Goal: Task Accomplishment & Management: Manage account settings

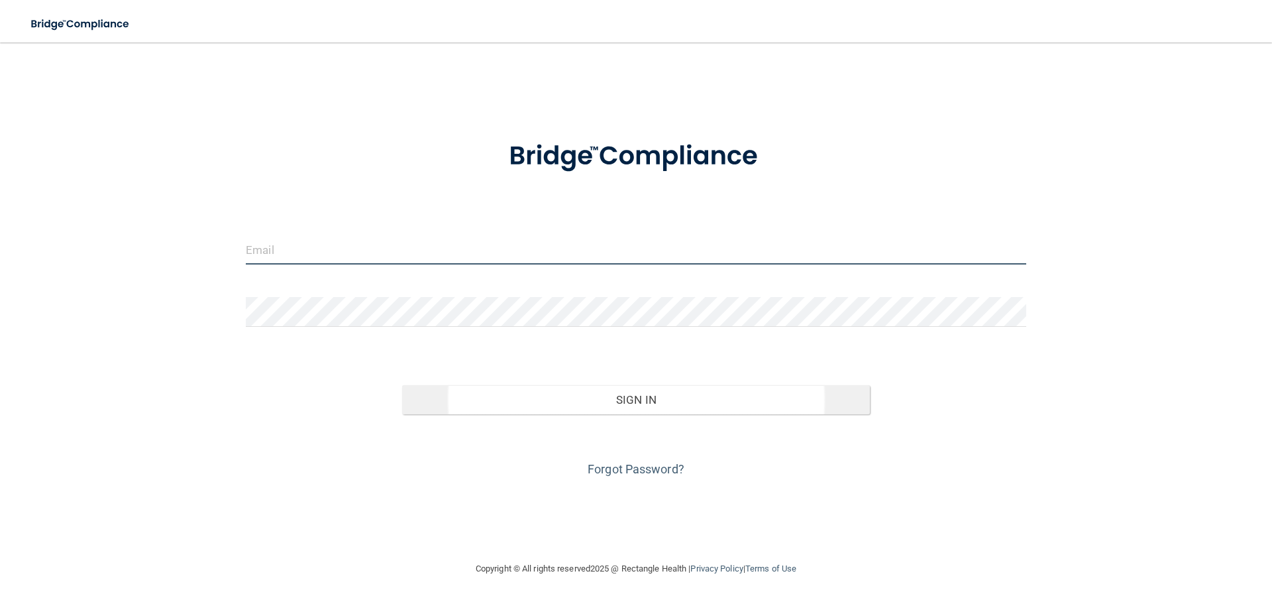
type input "[EMAIL_ADDRESS][DOMAIN_NAME]"
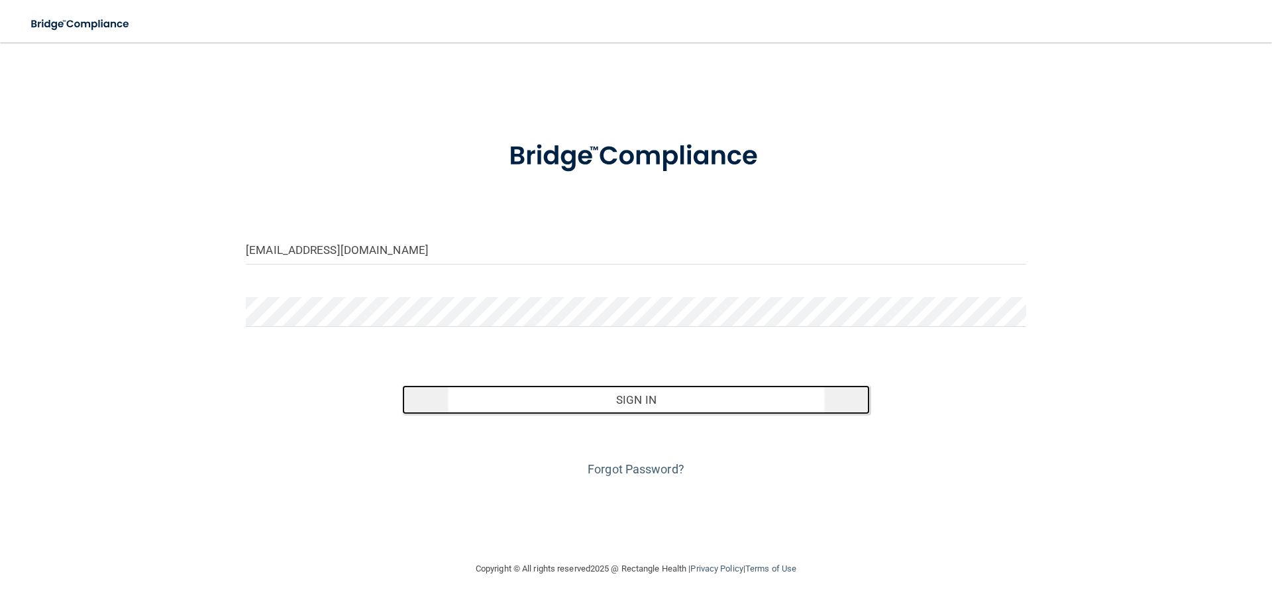
click at [618, 404] on button "Sign In" at bounding box center [636, 399] width 469 height 29
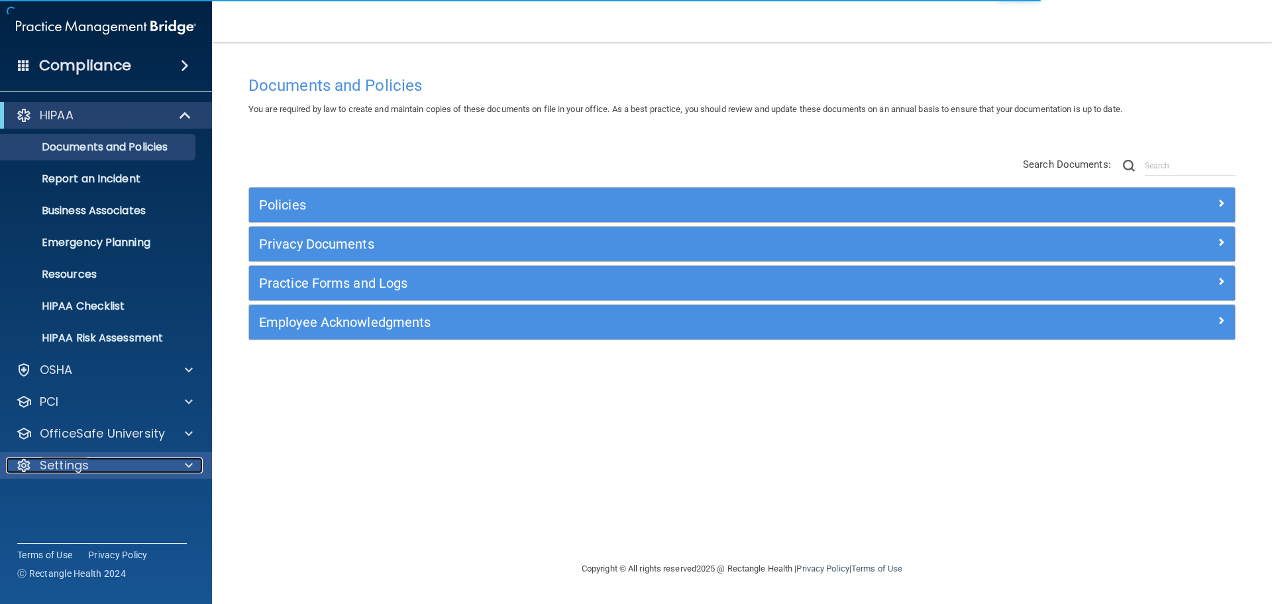
click at [183, 461] on div at bounding box center [186, 465] width 33 height 16
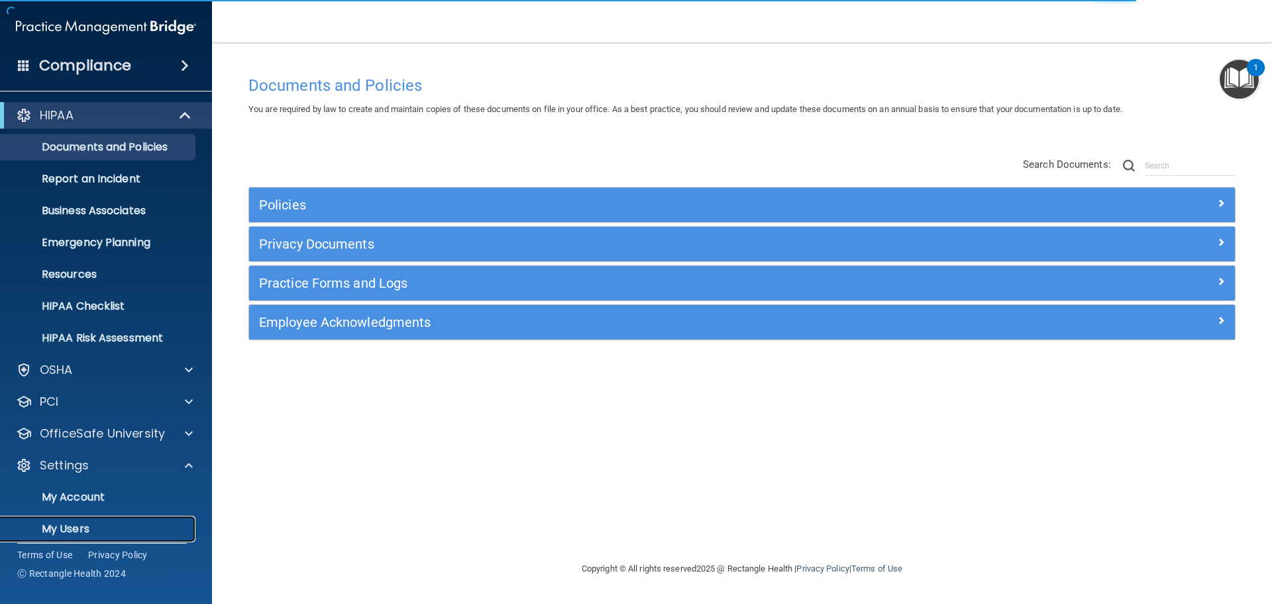
click at [81, 524] on p "My Users" at bounding box center [99, 528] width 181 height 13
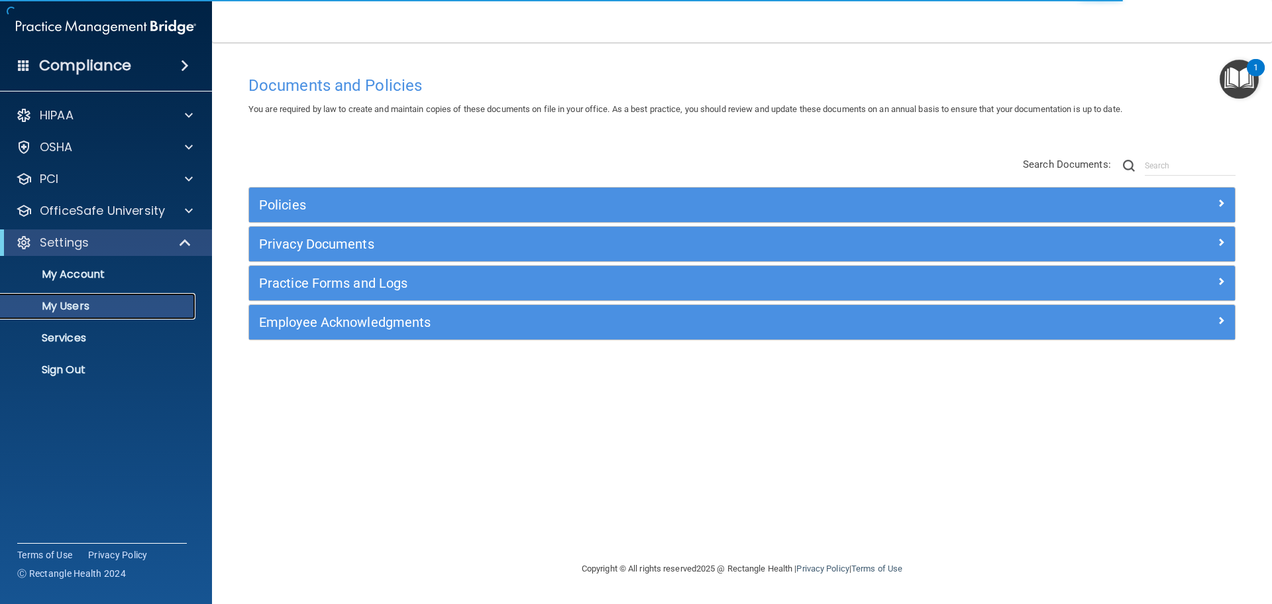
select select "20"
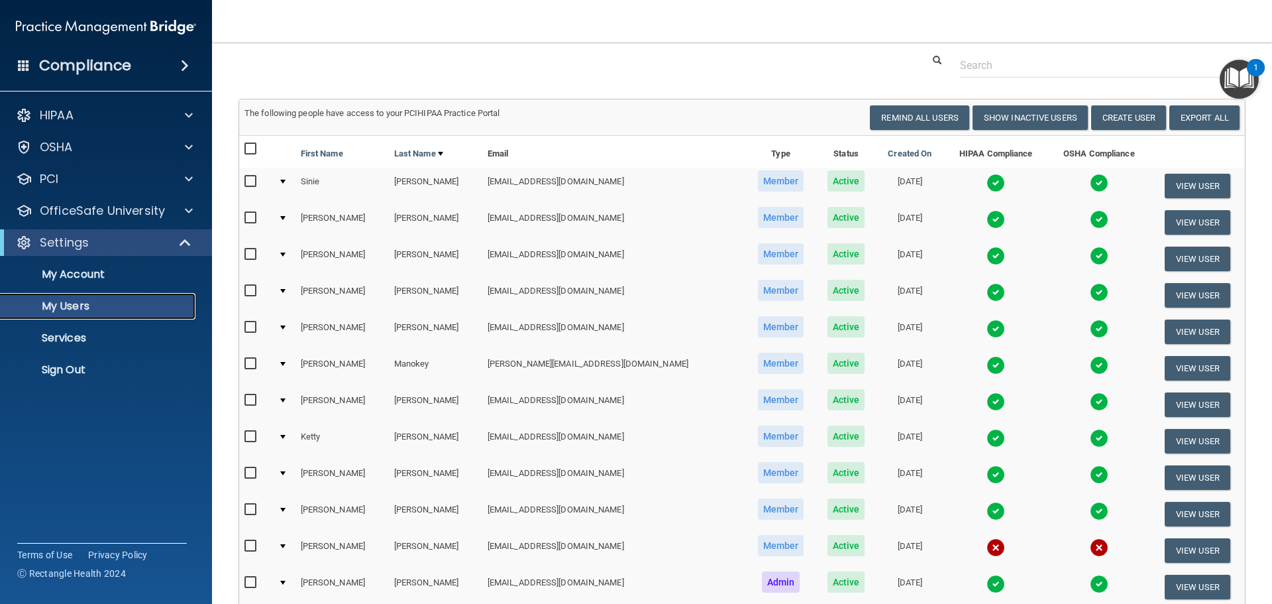
scroll to position [66, 0]
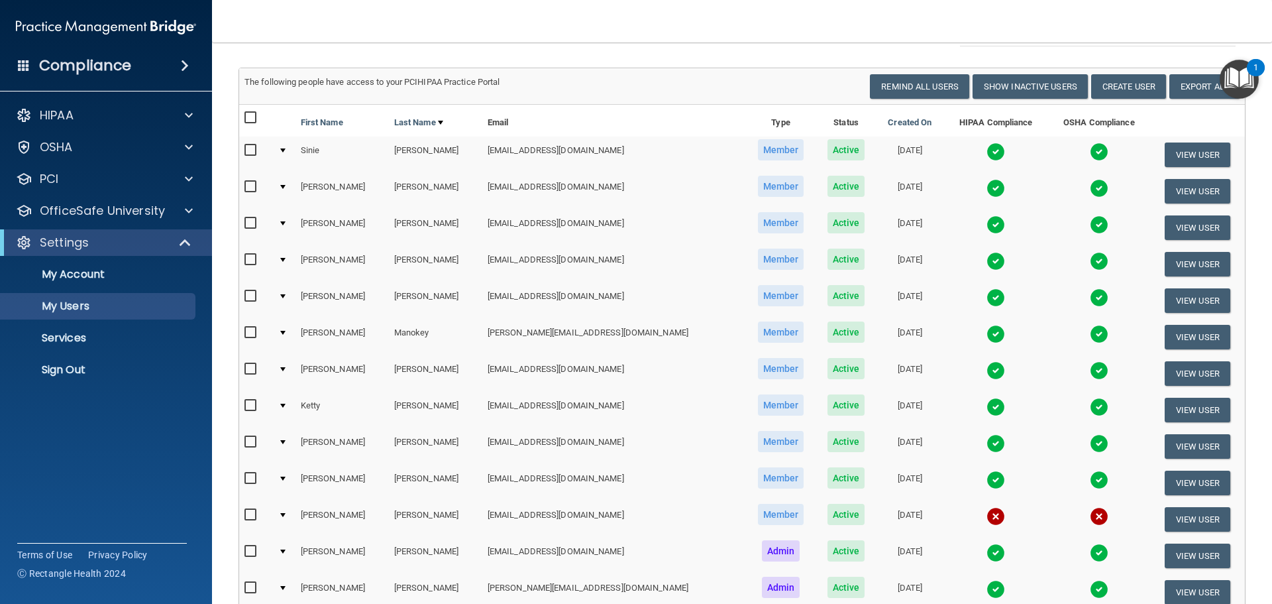
click at [251, 514] on input "checkbox" at bounding box center [252, 515] width 15 height 11
checkbox input "true"
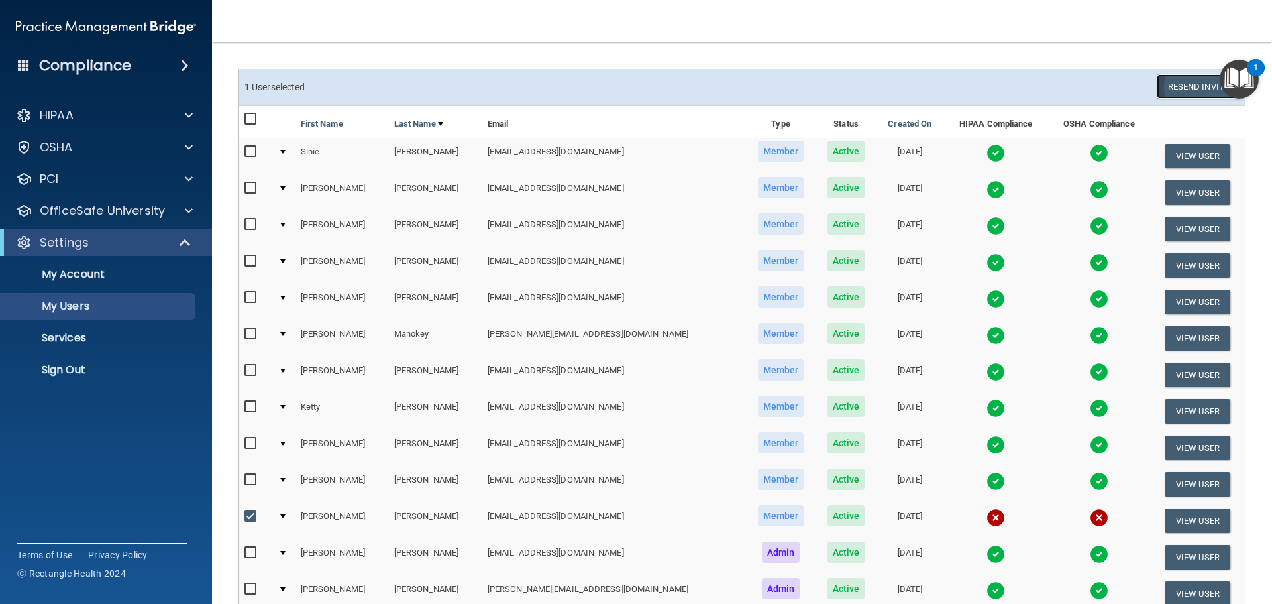
click at [1198, 89] on button "Resend Invite" at bounding box center [1198, 86] width 83 height 25
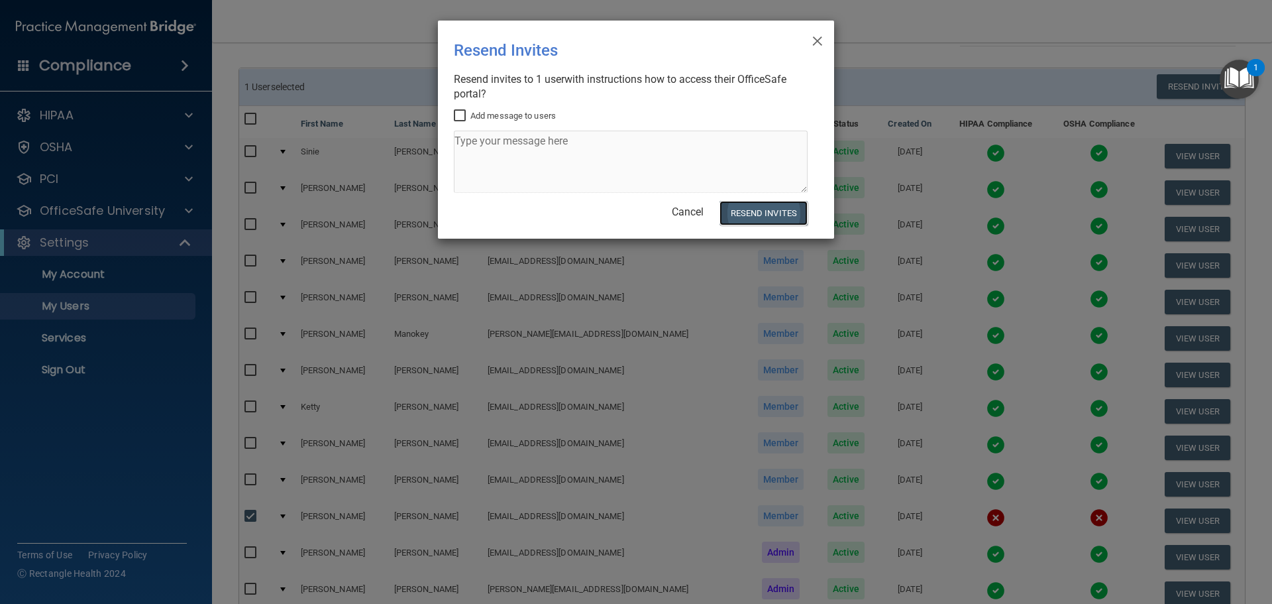
click at [767, 216] on button "Resend Invites" at bounding box center [764, 213] width 88 height 25
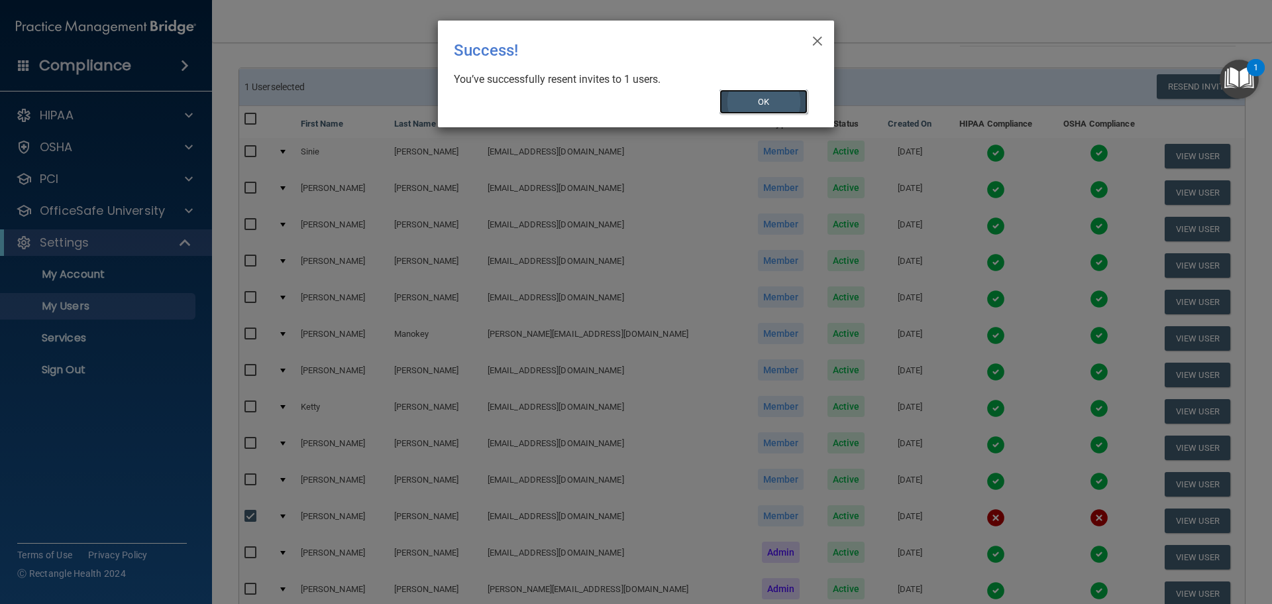
click at [763, 102] on button "OK" at bounding box center [764, 101] width 89 height 25
